Goal: Transaction & Acquisition: Book appointment/travel/reservation

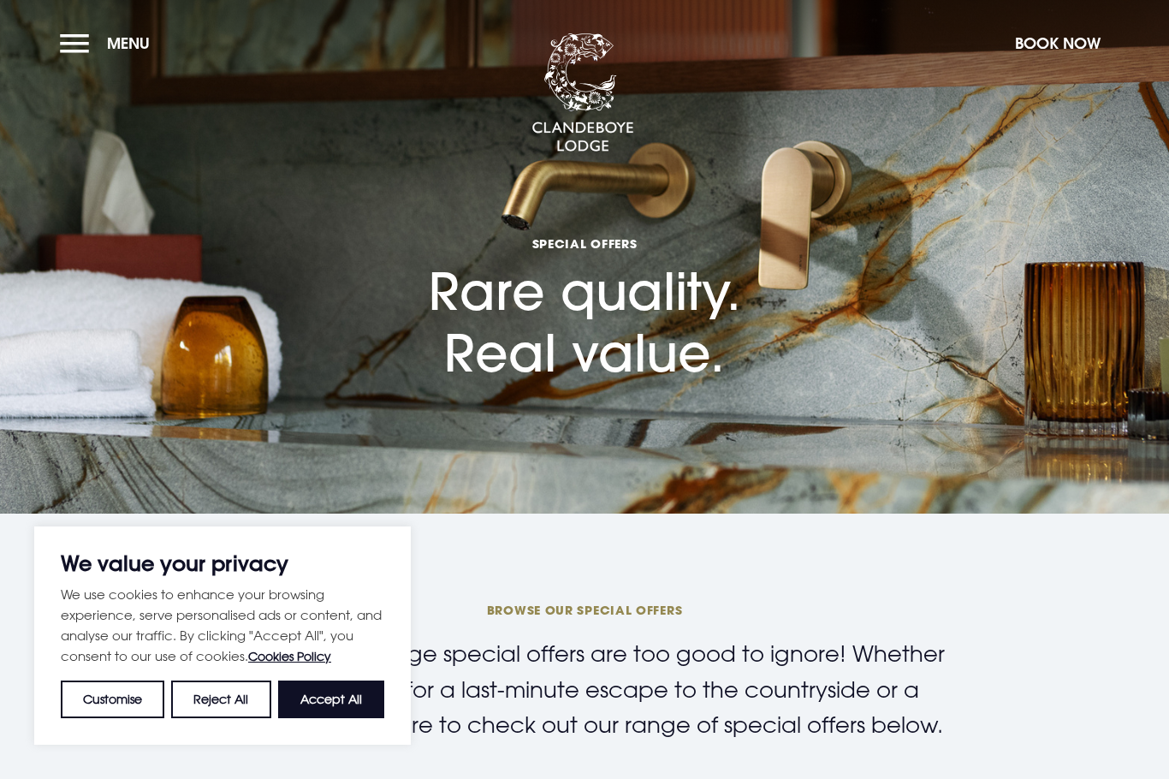
click at [336, 709] on button "Accept All" at bounding box center [331, 699] width 106 height 38
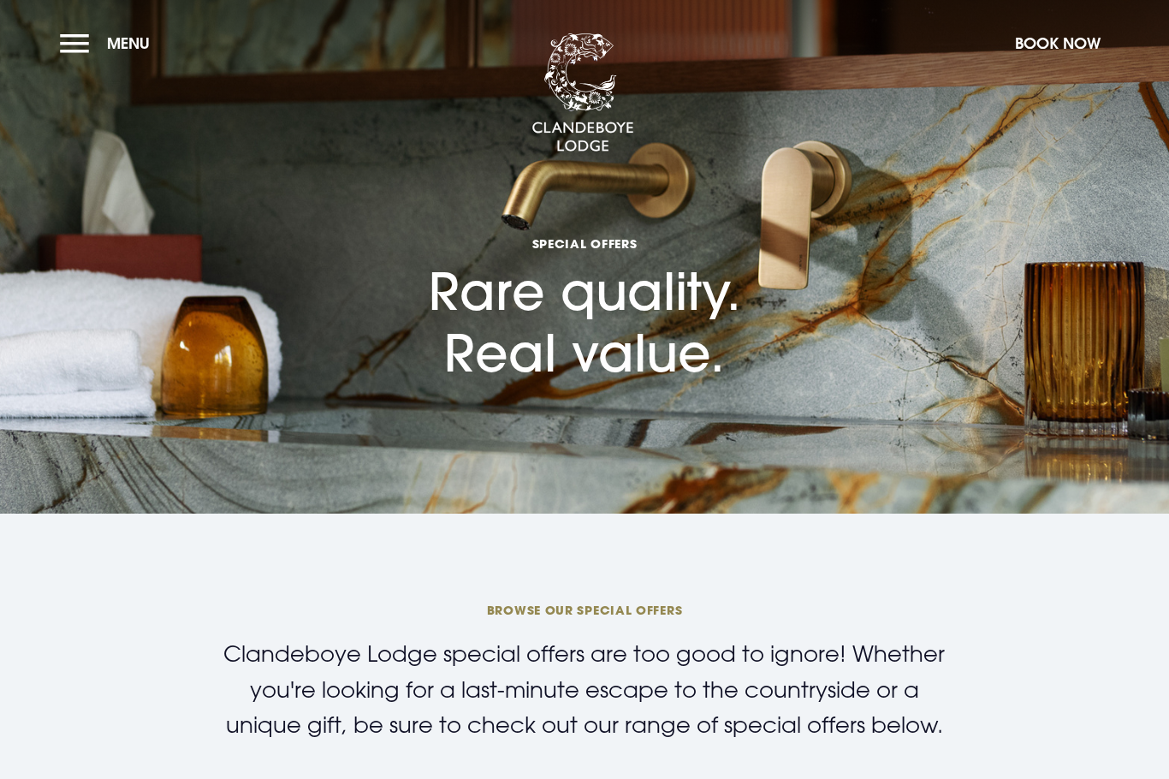
checkbox input "true"
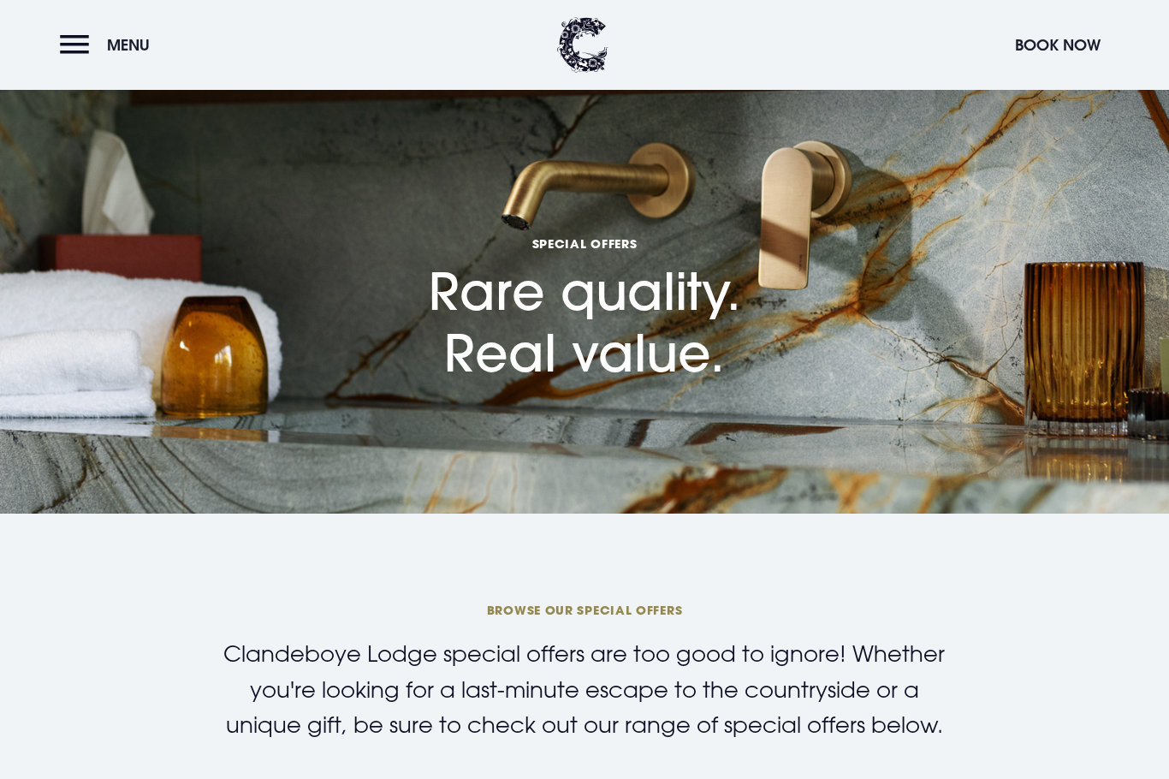
click at [62, 36] on button "Menu" at bounding box center [109, 45] width 98 height 37
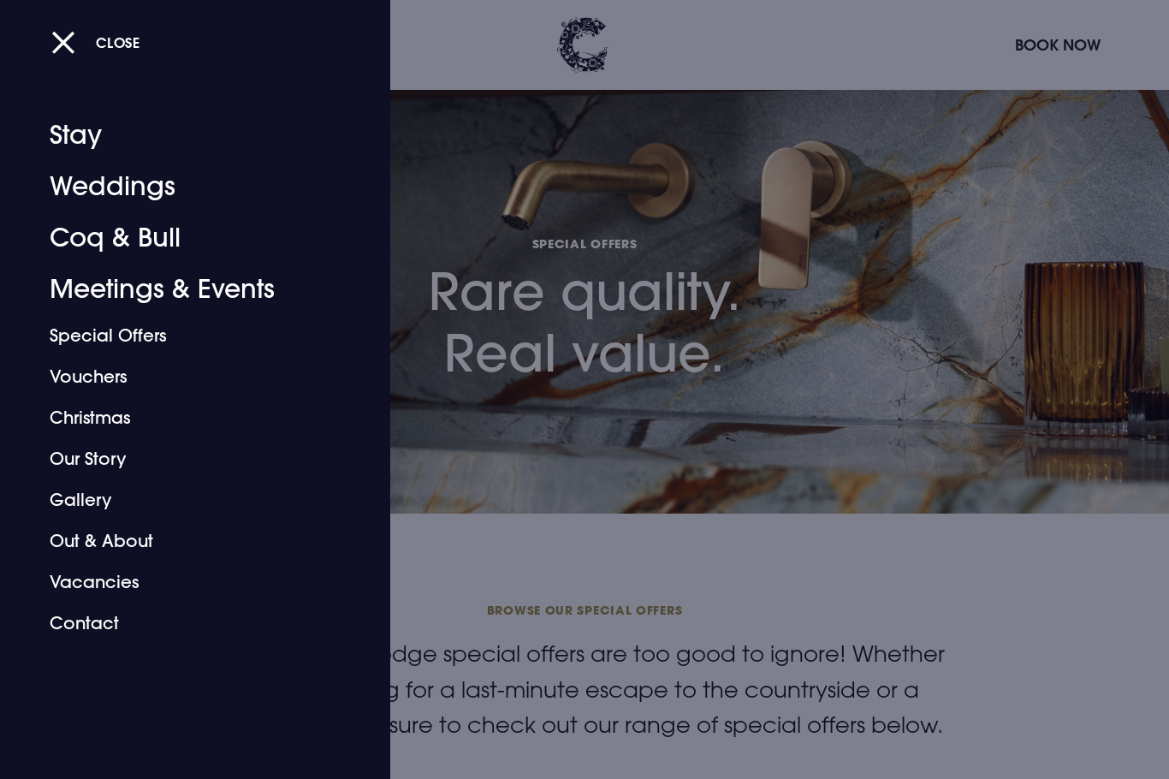
click at [59, 127] on link "Stay" at bounding box center [185, 135] width 270 height 51
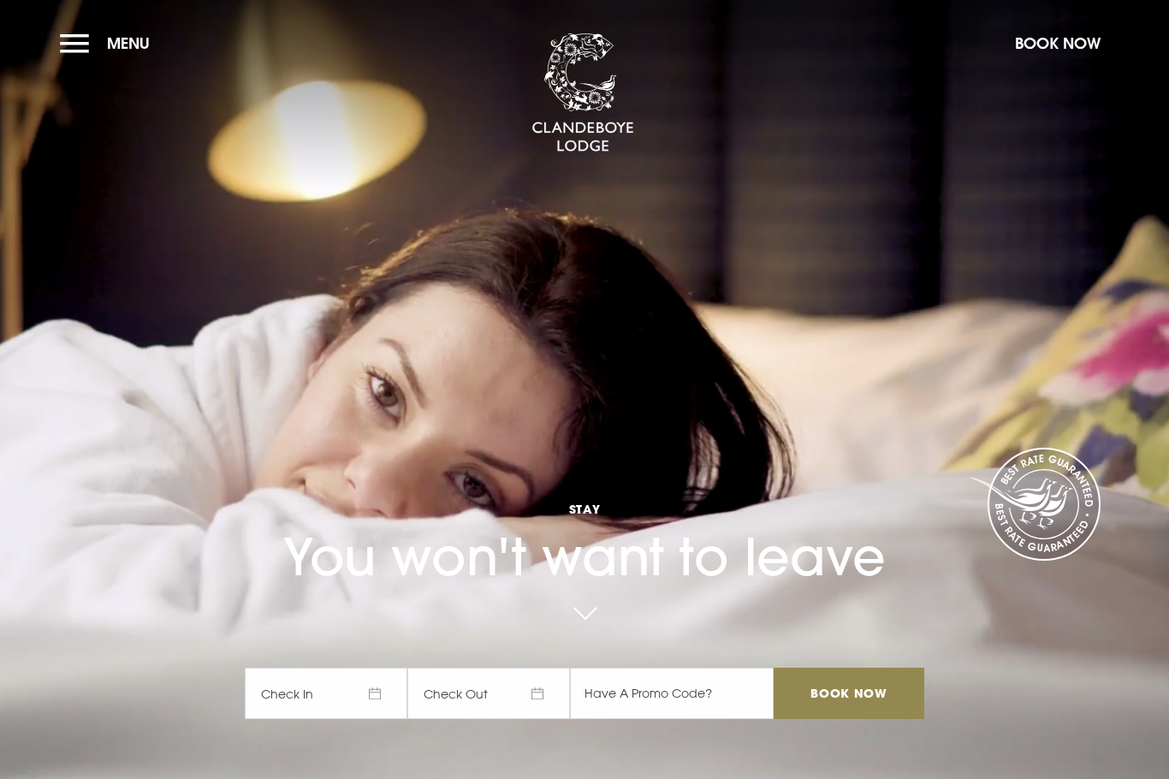
checkbox input "true"
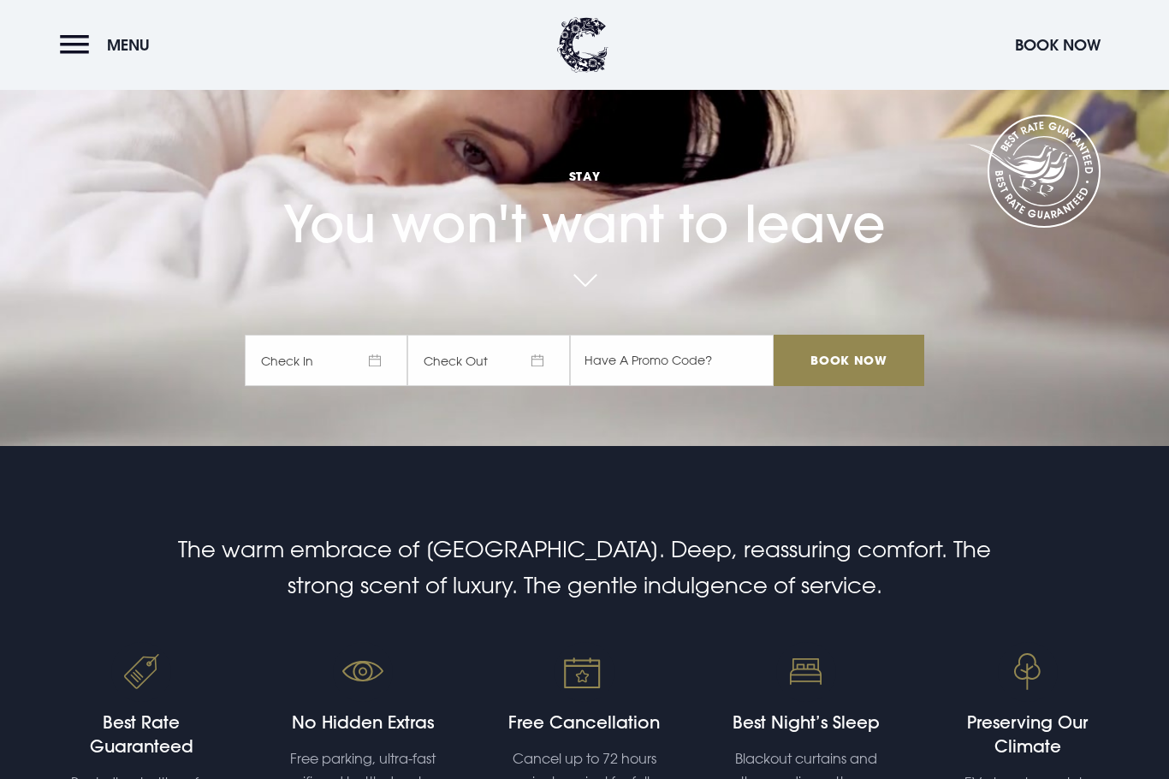
scroll to position [383, 0]
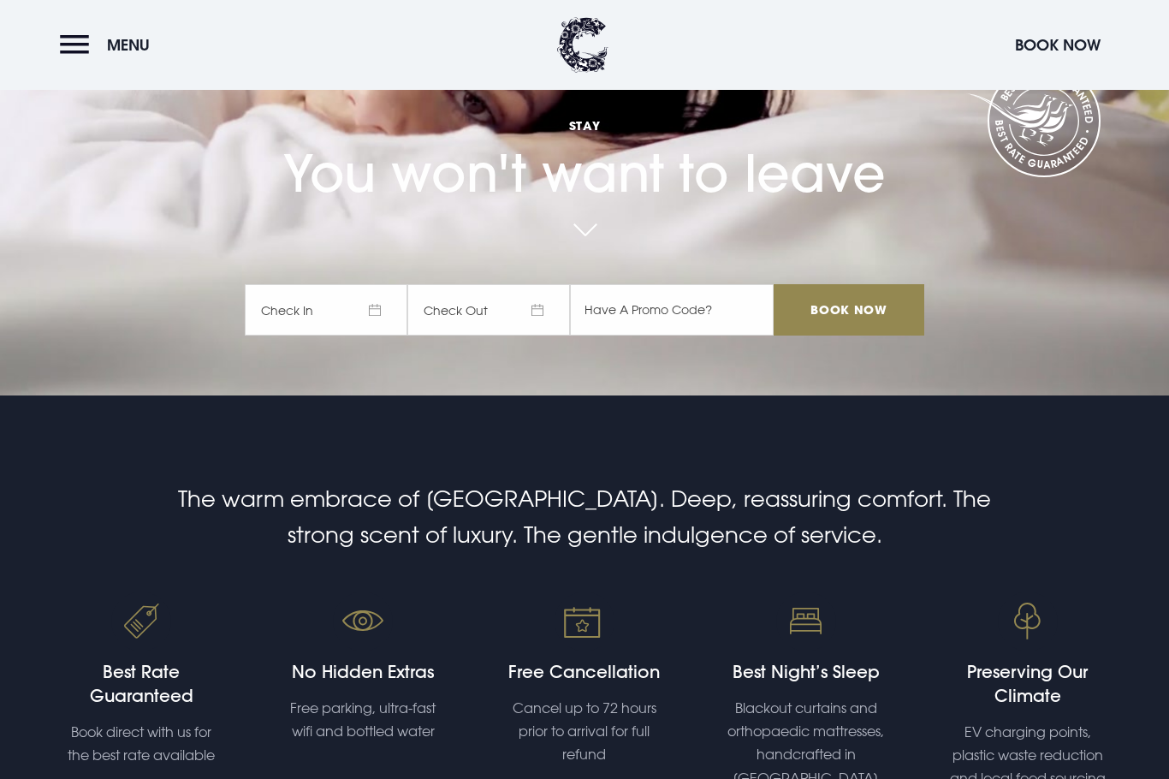
click at [313, 335] on span "Check In" at bounding box center [326, 309] width 163 height 51
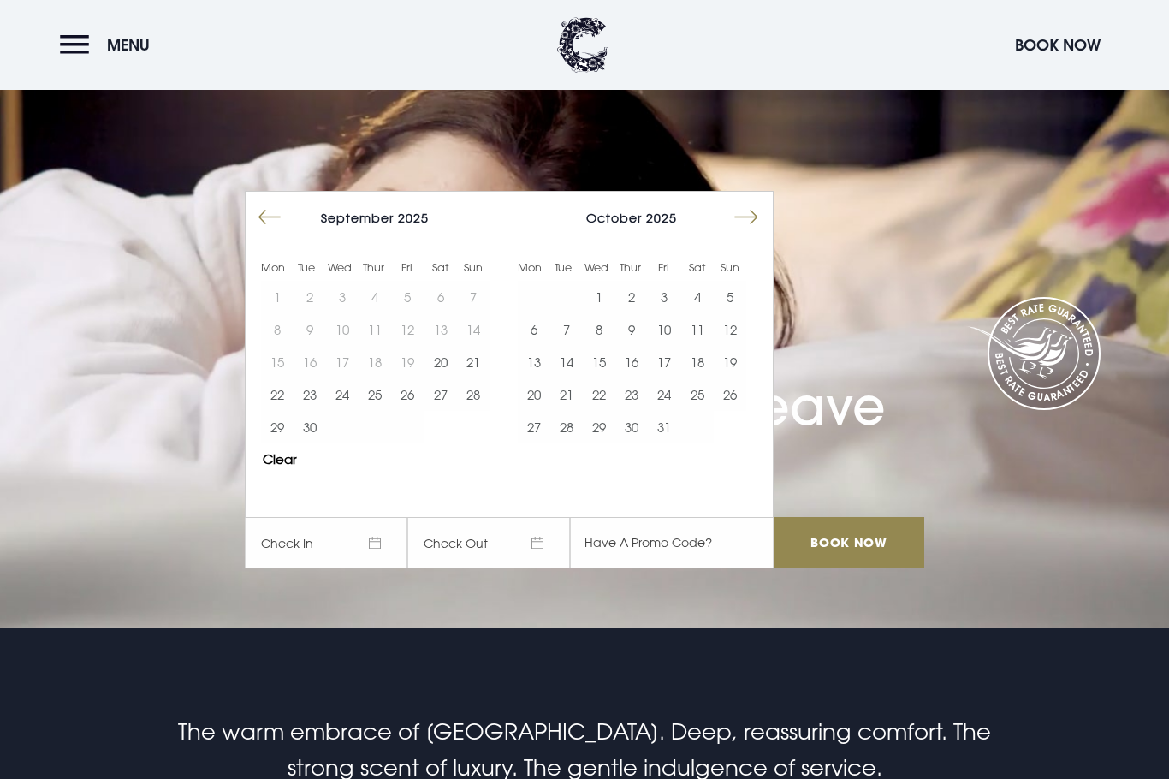
scroll to position [150, 0]
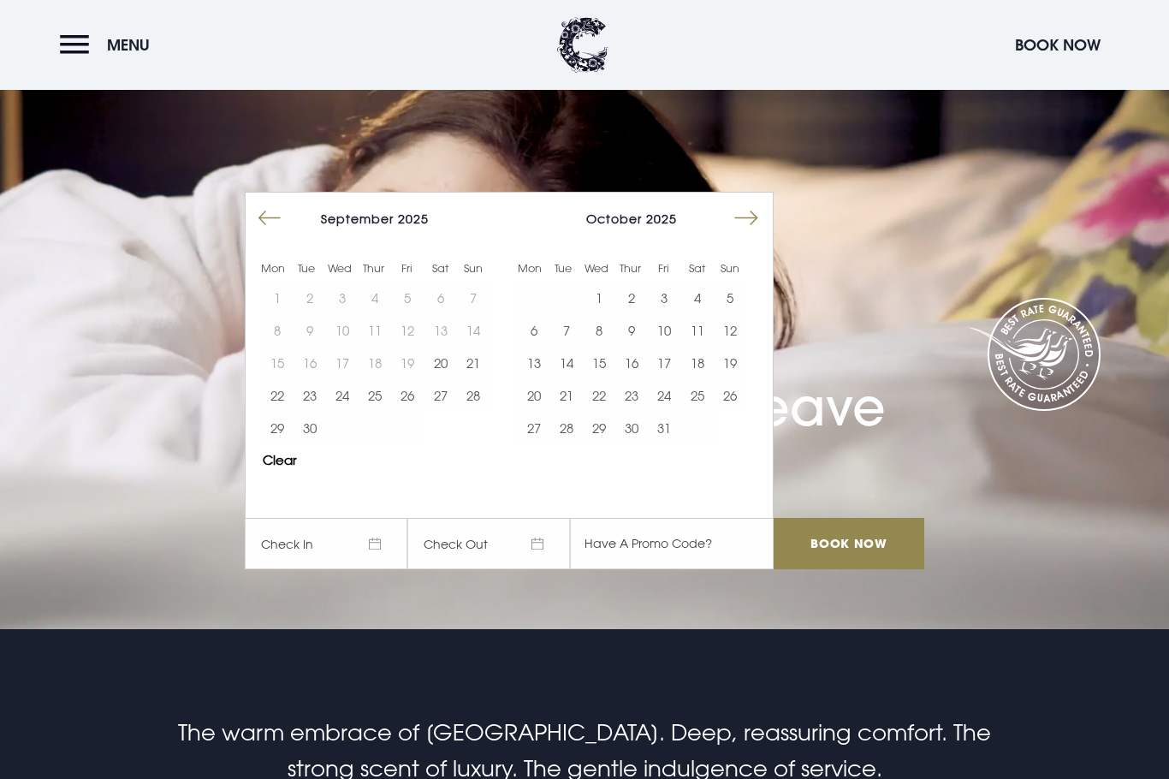
click at [406, 412] on button "26" at bounding box center [407, 395] width 33 height 33
click at [440, 412] on button "27" at bounding box center [440, 395] width 33 height 33
click at [858, 569] on input "Book Now" at bounding box center [848, 543] width 151 height 51
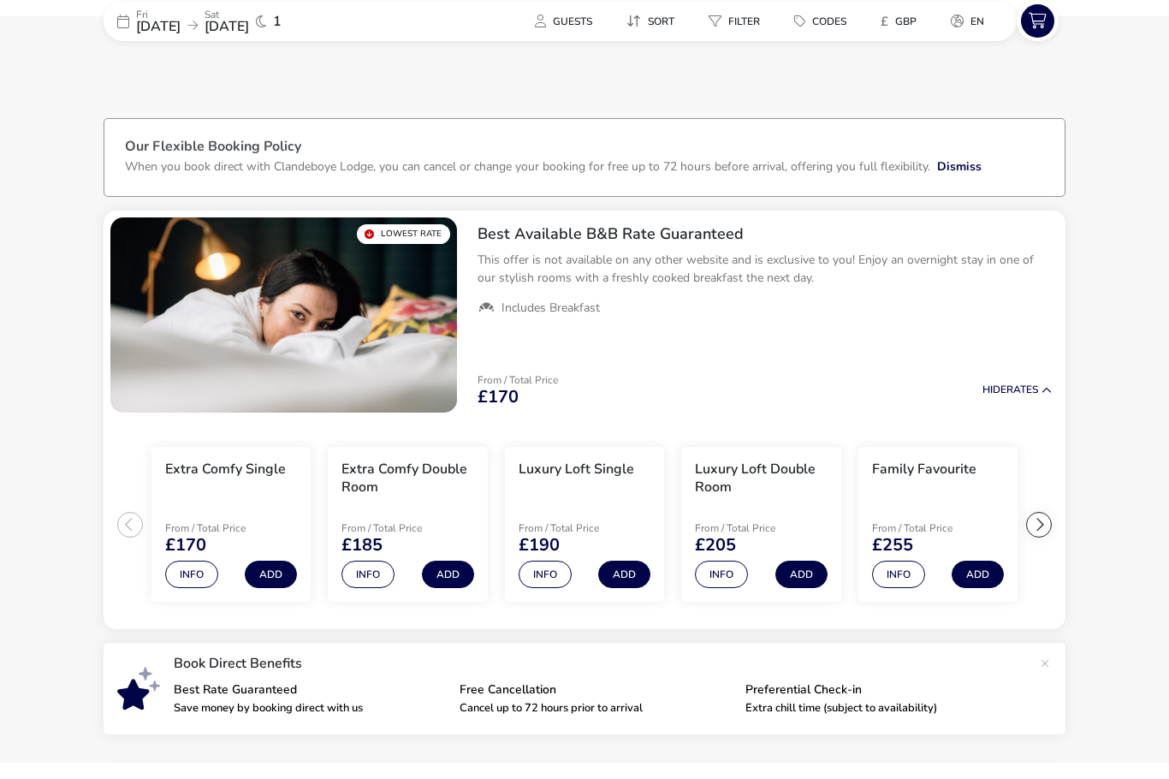
scroll to position [82, 0]
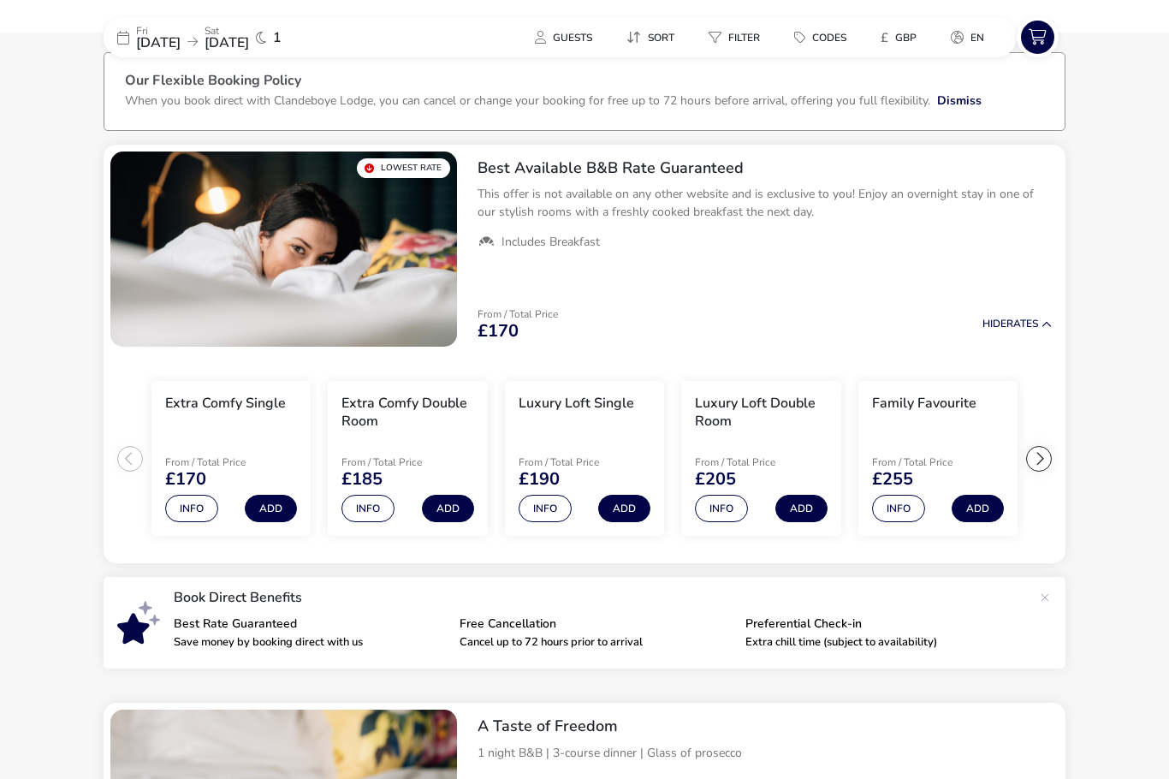
click at [729, 512] on button "Info" at bounding box center [721, 508] width 53 height 27
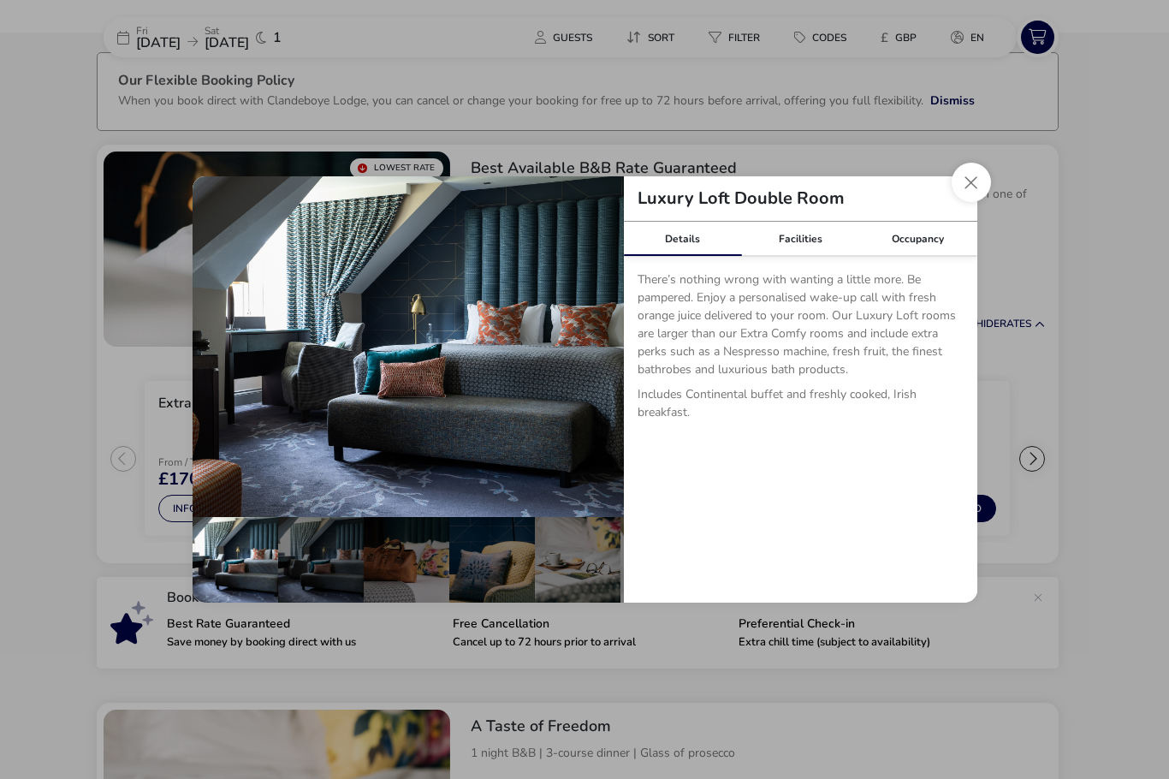
click at [802, 256] on div "Facilities" at bounding box center [800, 239] width 118 height 34
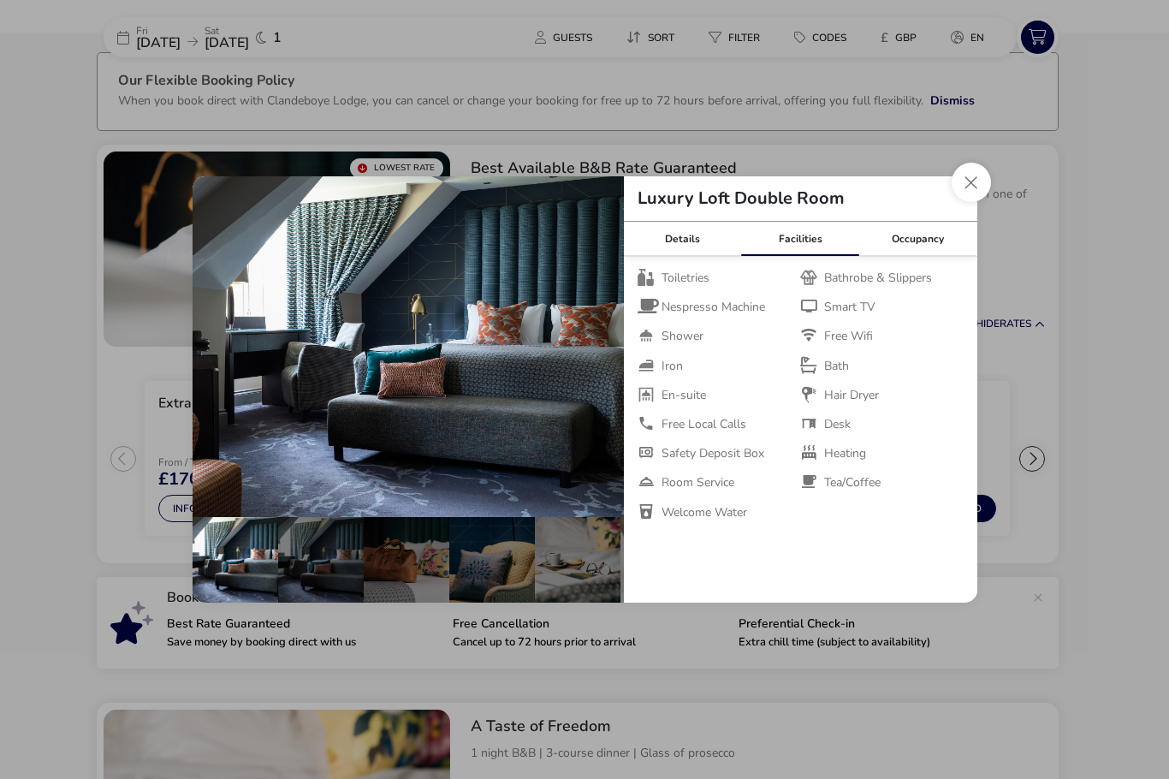
click at [925, 256] on div "Occupancy" at bounding box center [918, 239] width 118 height 34
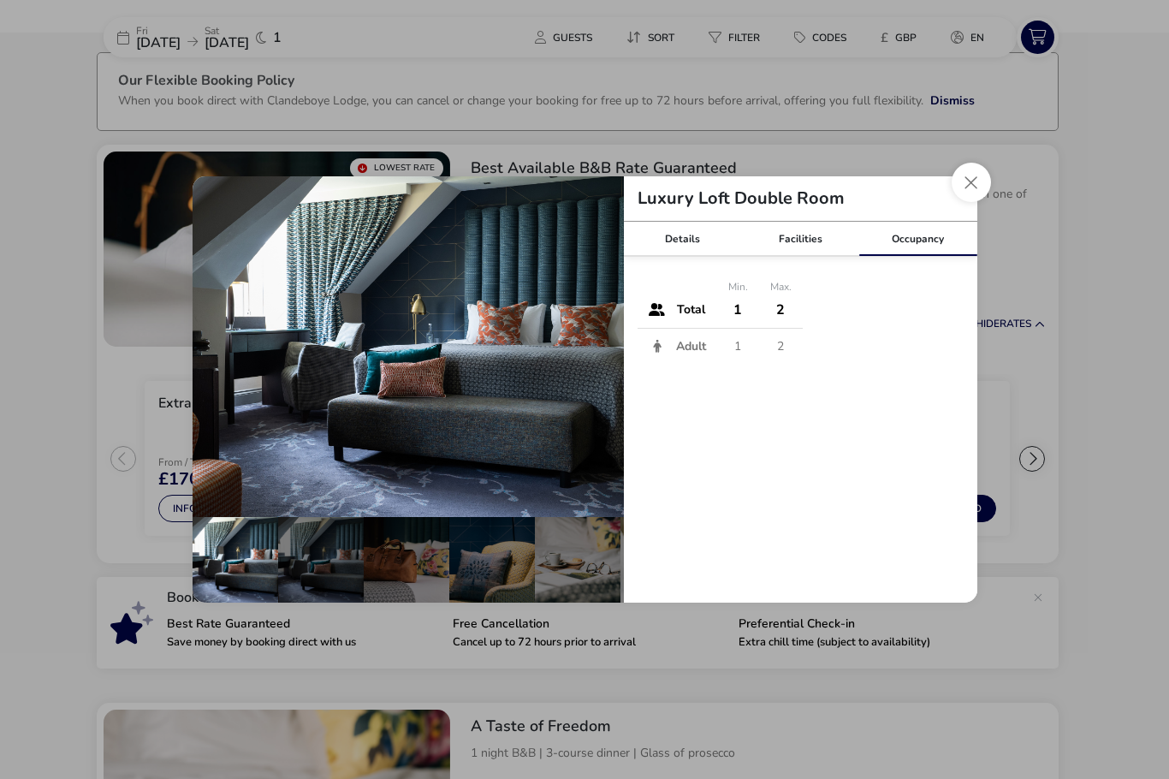
click at [975, 202] on button "Close dialog" at bounding box center [970, 182] width 39 height 39
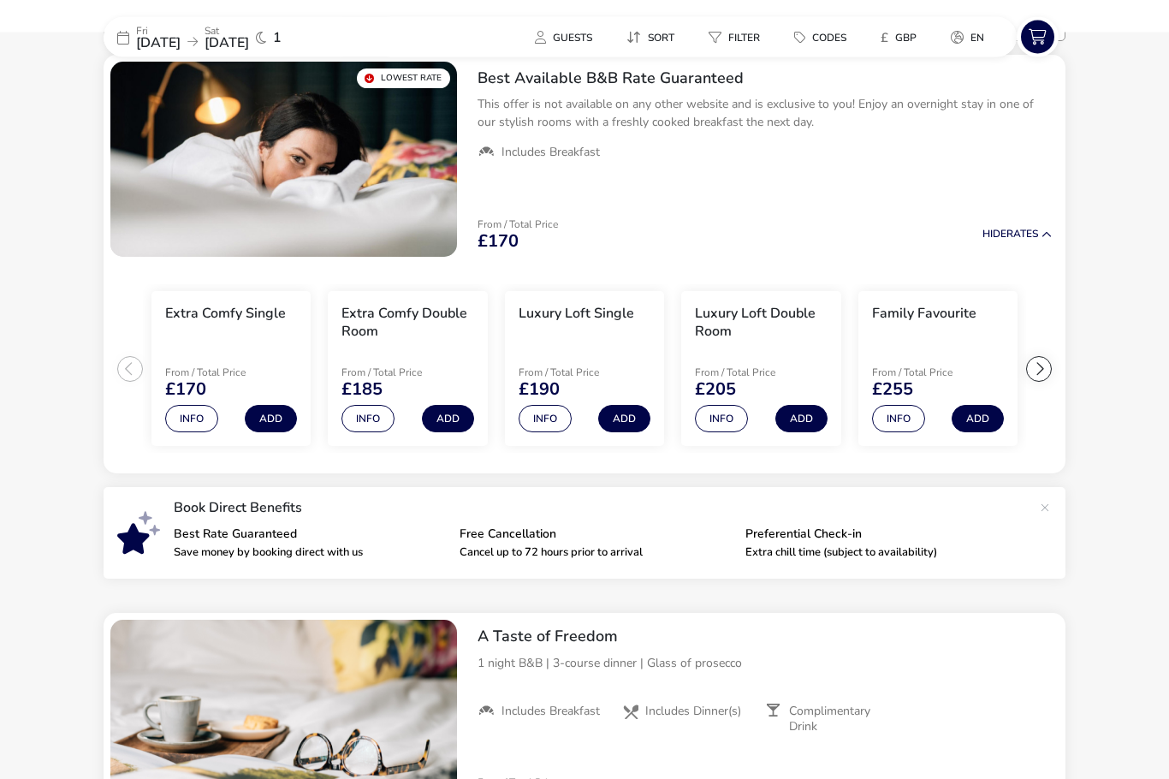
scroll to position [172, 0]
click at [1036, 365] on div at bounding box center [1039, 369] width 26 height 26
click at [1037, 370] on div at bounding box center [1039, 369] width 26 height 26
click at [1033, 359] on div at bounding box center [1039, 369] width 26 height 26
click at [1040, 375] on ul "Extra Comfy Single From / Total Price £170 Info Add Extra Comfy Double Room Fro…" at bounding box center [585, 369] width 962 height 210
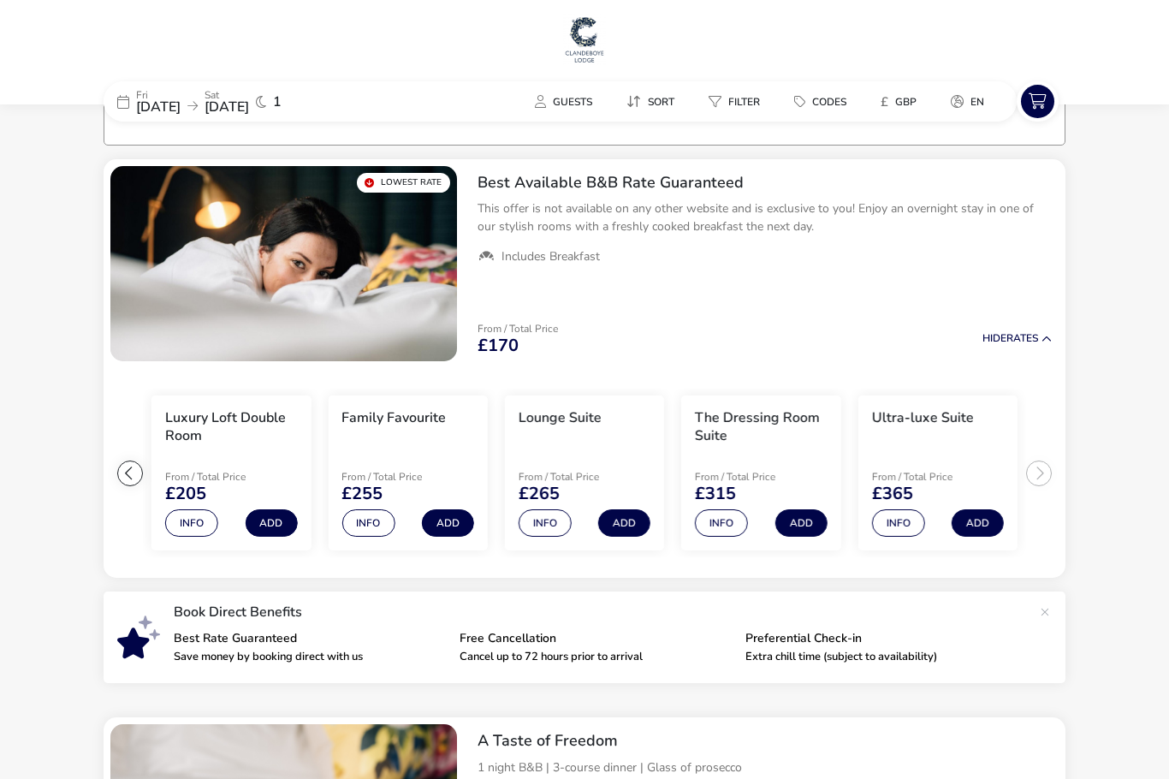
scroll to position [0, 0]
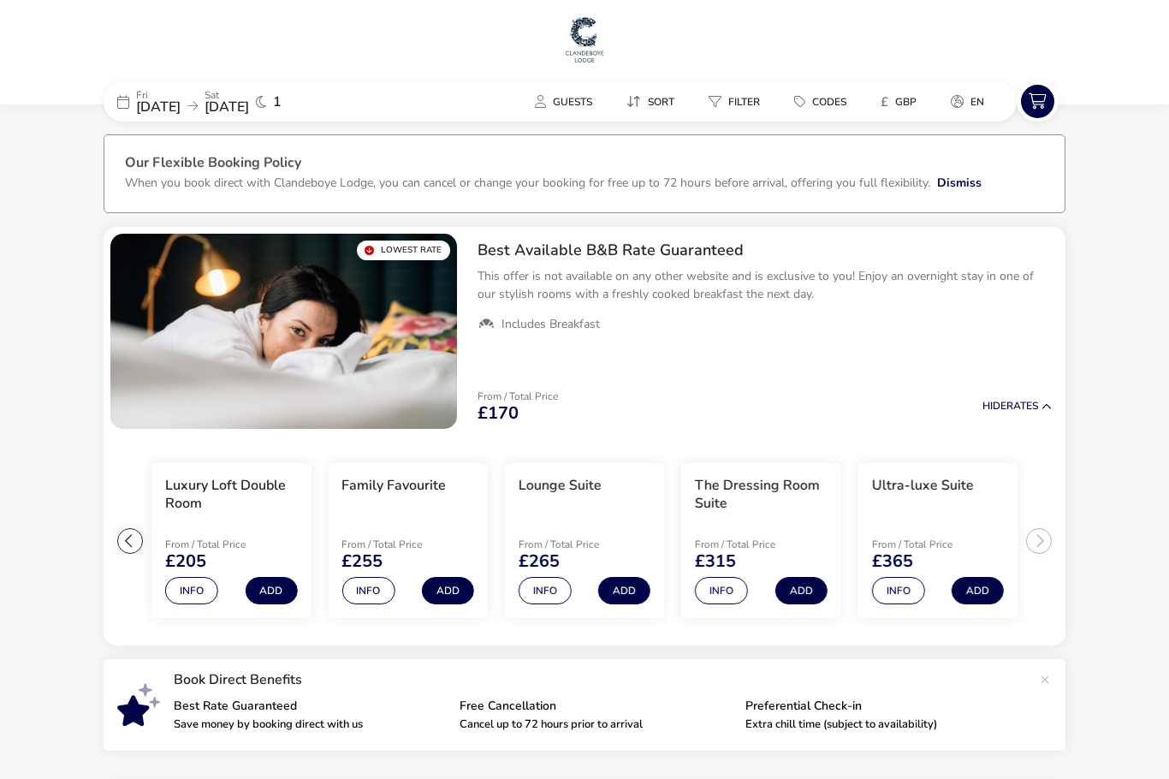
click at [133, 541] on div at bounding box center [130, 541] width 26 height 26
click at [114, 545] on ul "Extra Comfy Single From / Total Price £170 Info Add Extra Comfy Double Room Fro…" at bounding box center [585, 541] width 962 height 210
click at [373, 589] on button "Info" at bounding box center [367, 590] width 53 height 27
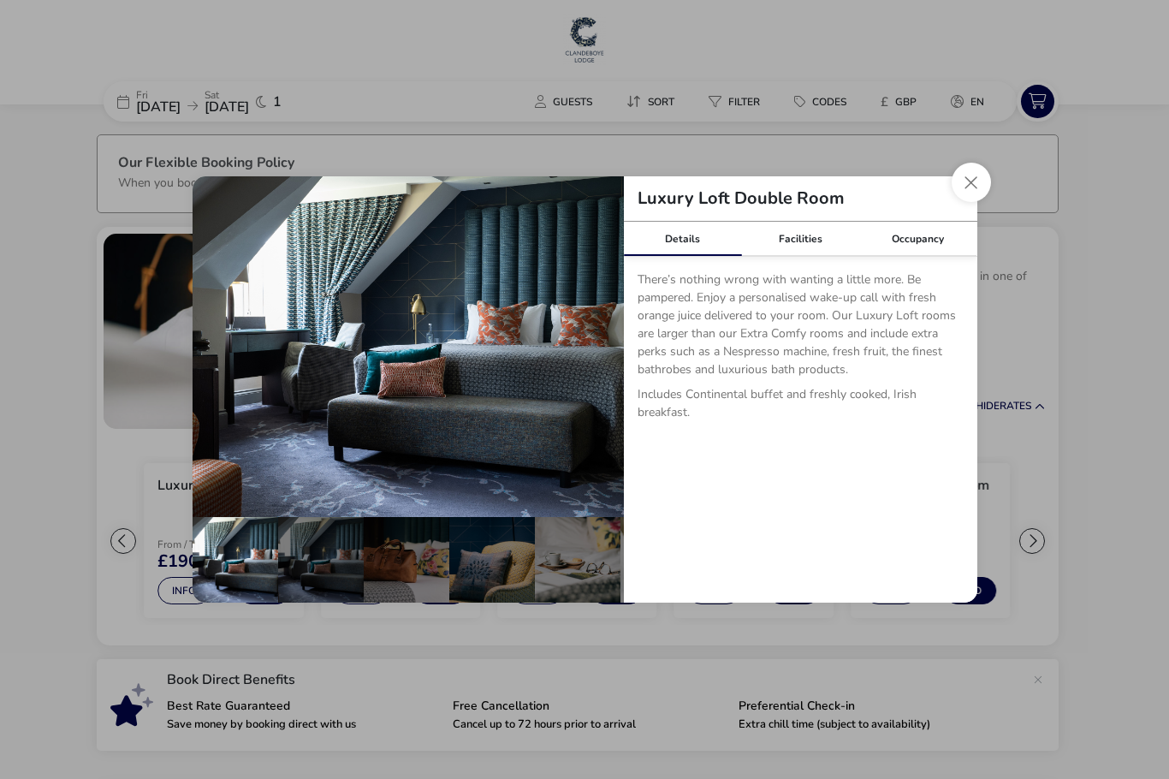
click at [805, 238] on div "Facilities" at bounding box center [800, 239] width 118 height 34
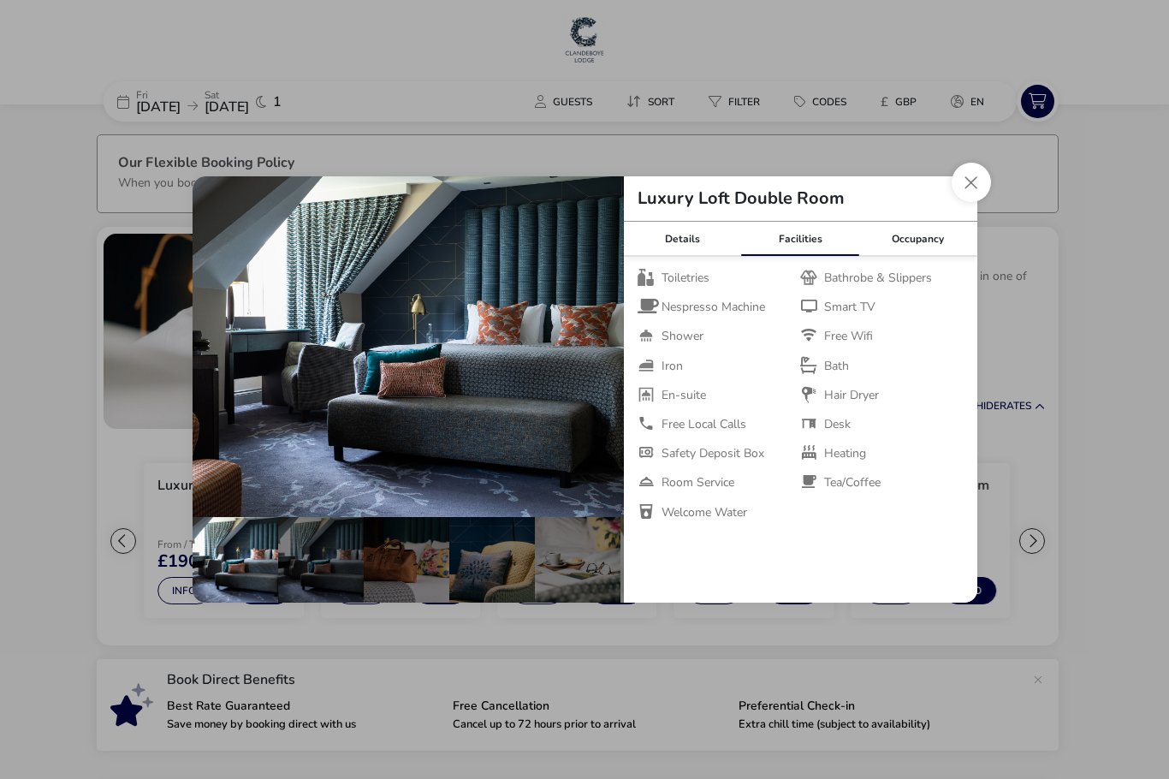
click at [932, 240] on div "Occupancy" at bounding box center [918, 239] width 118 height 34
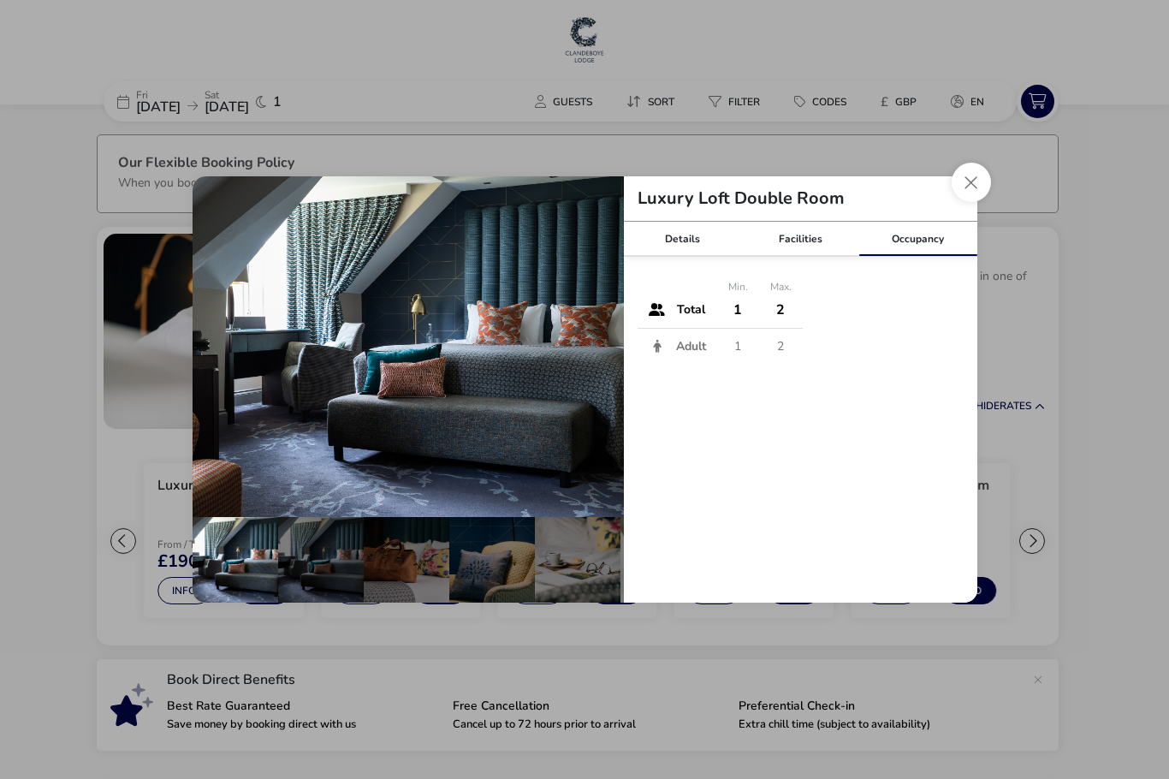
click at [796, 325] on td "2" at bounding box center [781, 310] width 44 height 37
click at [985, 182] on button "Close dialog" at bounding box center [970, 182] width 39 height 39
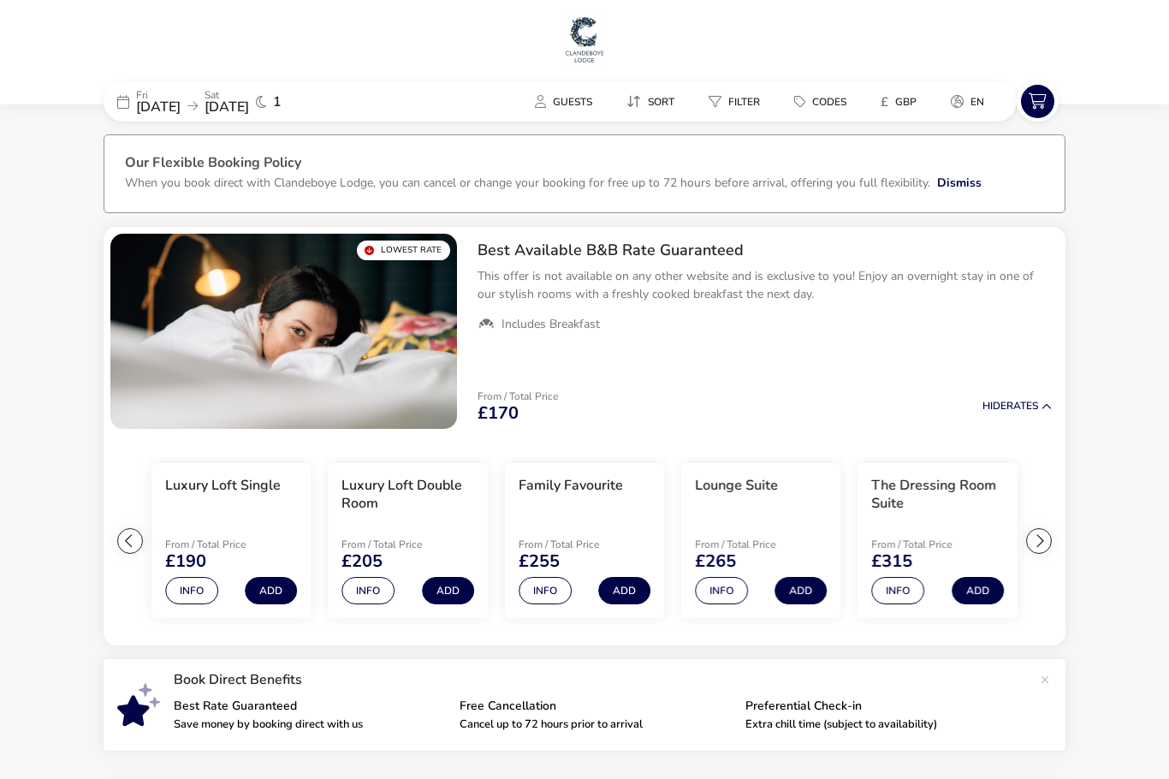
click at [558, 589] on button "Info" at bounding box center [544, 590] width 53 height 27
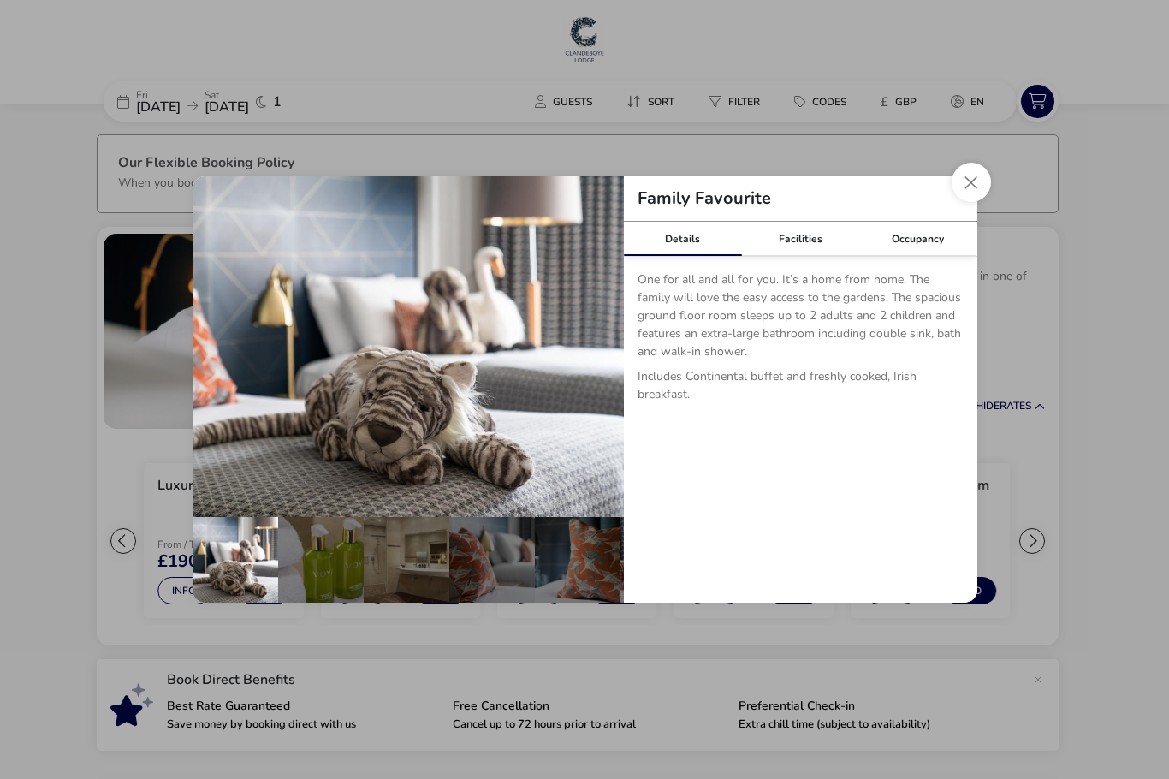
click at [803, 241] on div "Facilities" at bounding box center [800, 239] width 118 height 34
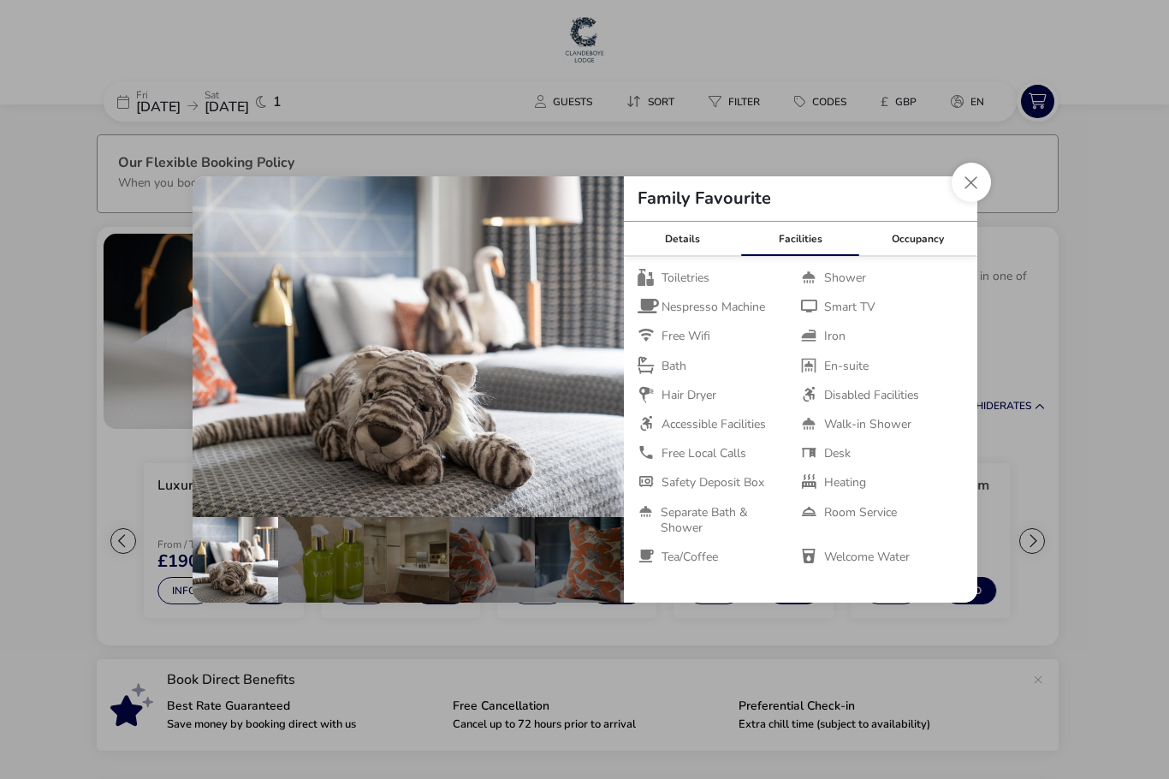
click at [935, 237] on div "Occupancy" at bounding box center [918, 239] width 118 height 34
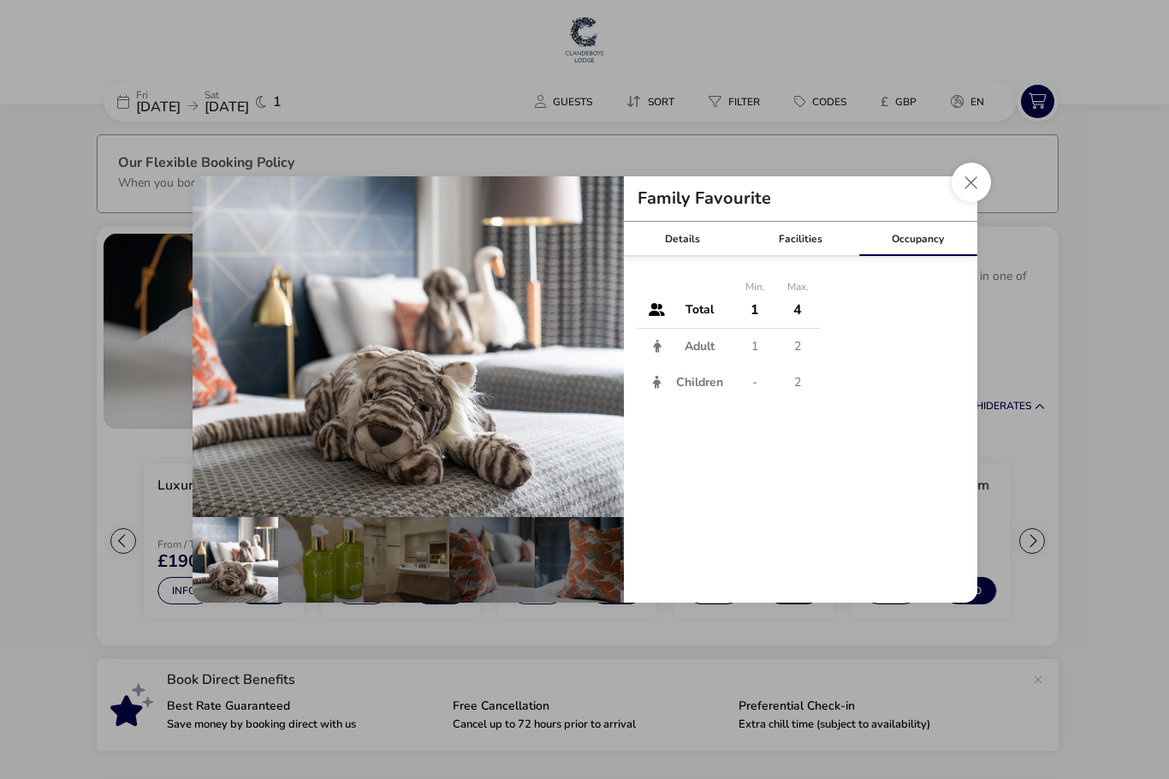
click at [969, 184] on button "Close dialog" at bounding box center [970, 182] width 39 height 39
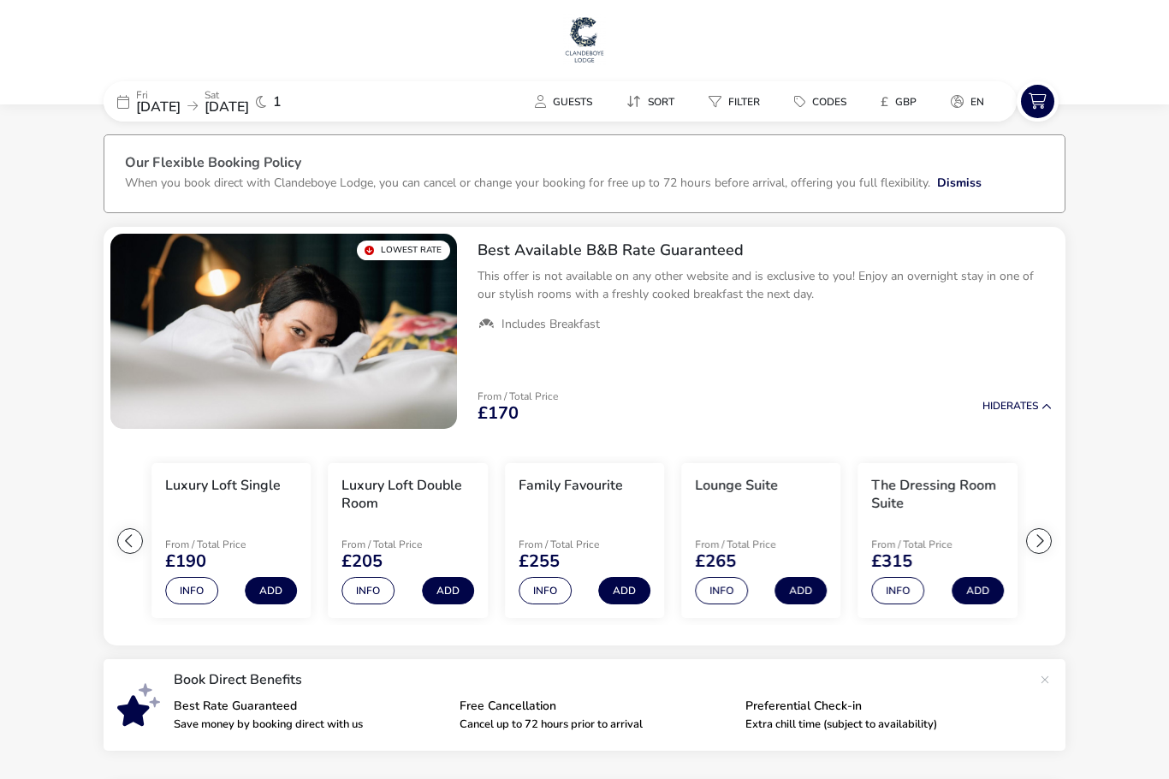
click at [561, 98] on span "Guests" at bounding box center [572, 102] width 39 height 14
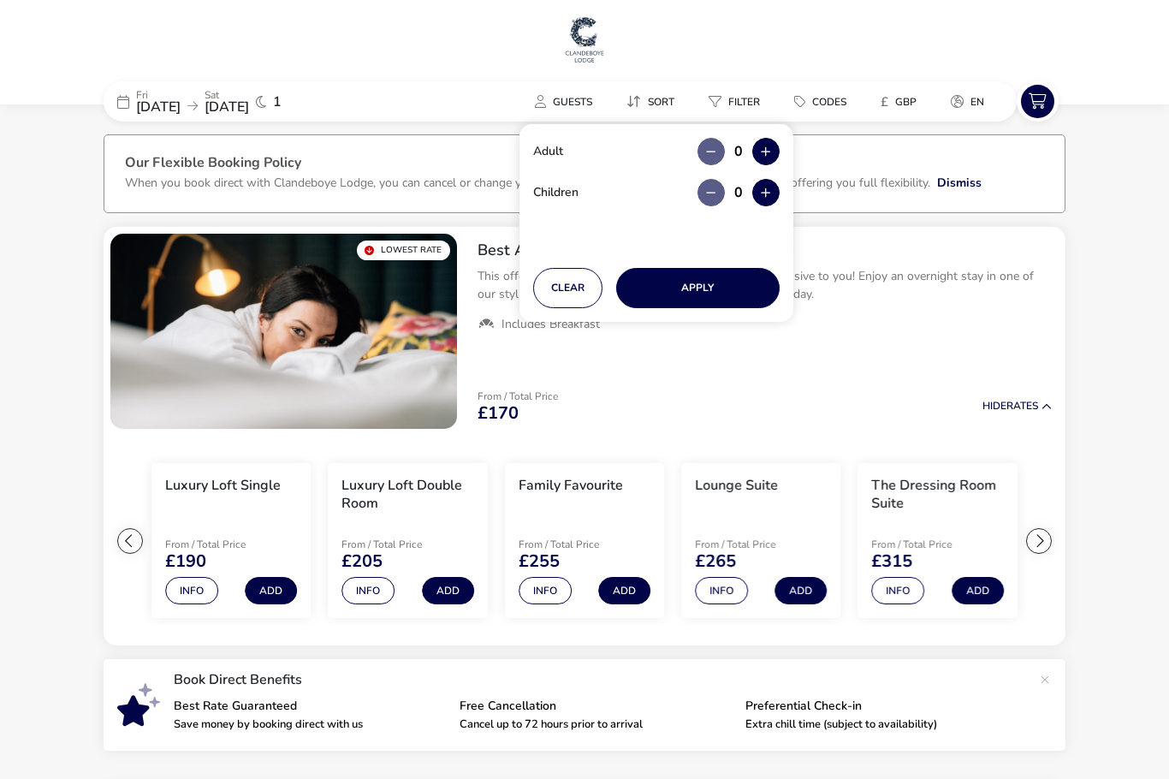
click at [773, 152] on button "button" at bounding box center [765, 151] width 27 height 27
click at [773, 151] on button "button" at bounding box center [765, 151] width 27 height 27
type input "2"
click at [716, 289] on button "Apply" at bounding box center [697, 288] width 163 height 40
